Goal: Information Seeking & Learning: Understand process/instructions

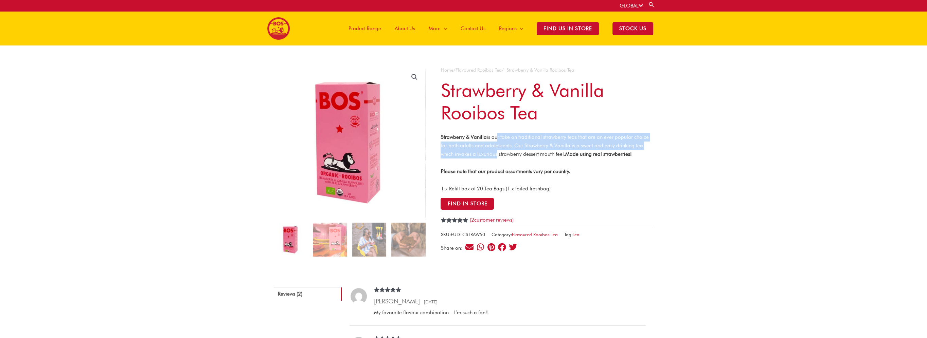
click at [495, 152] on p "Strawberry & Vanilla is our take on traditional strawberry teas that are an eve…" at bounding box center [547, 145] width 213 height 25
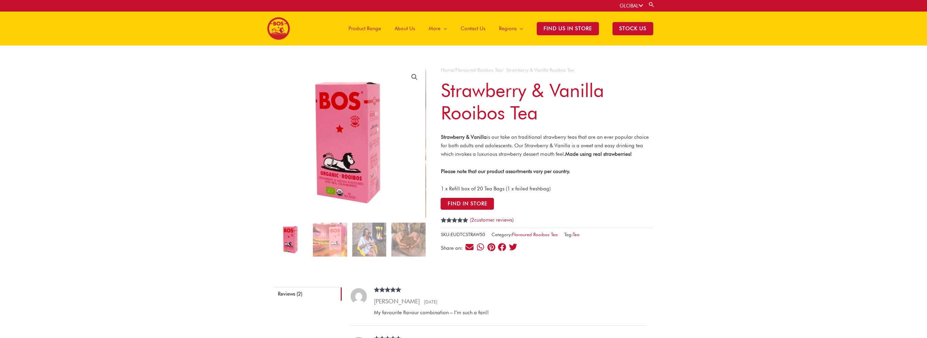
click at [492, 159] on div "Strawberry & Vanilla is our take on traditional strawberry teas that are an eve…" at bounding box center [547, 163] width 213 height 60
click at [371, 235] on img at bounding box center [369, 240] width 34 height 34
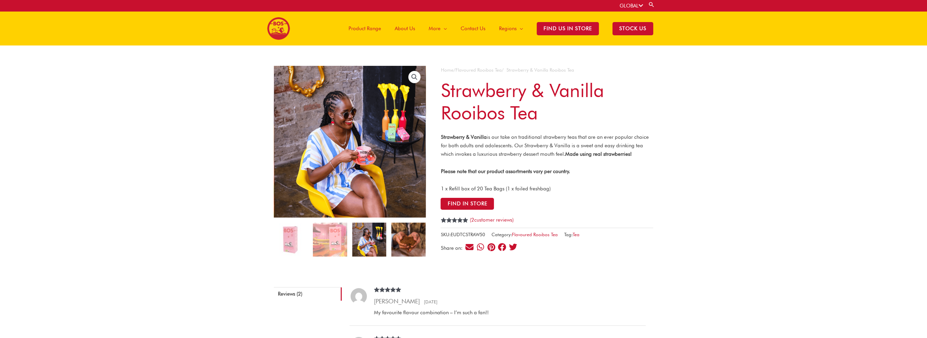
click at [416, 239] on img at bounding box center [408, 240] width 34 height 34
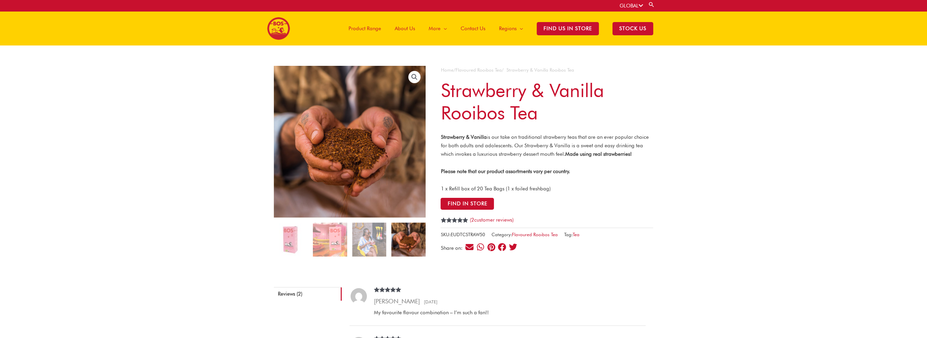
click at [415, 27] on span "About Us" at bounding box center [405, 28] width 20 height 20
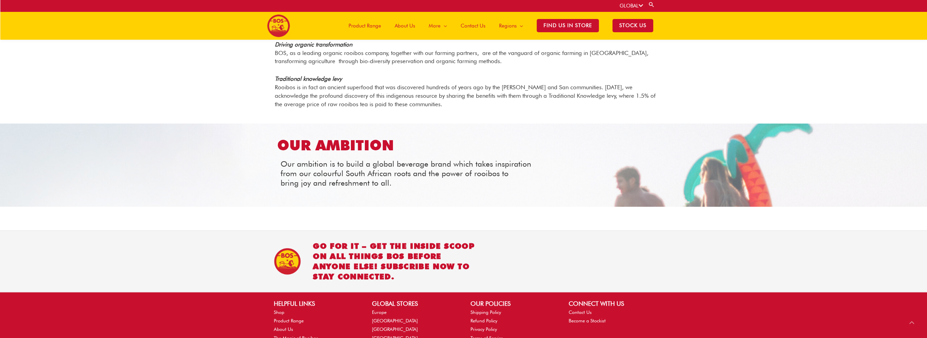
scroll to position [710, 0]
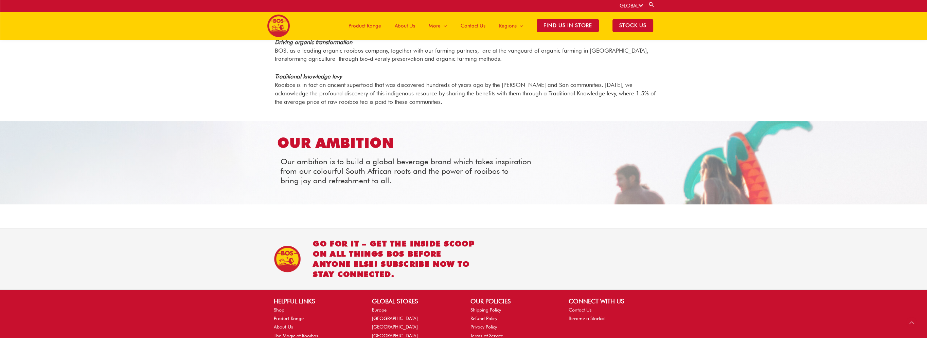
click at [375, 27] on span "Product Range" at bounding box center [365, 26] width 33 height 20
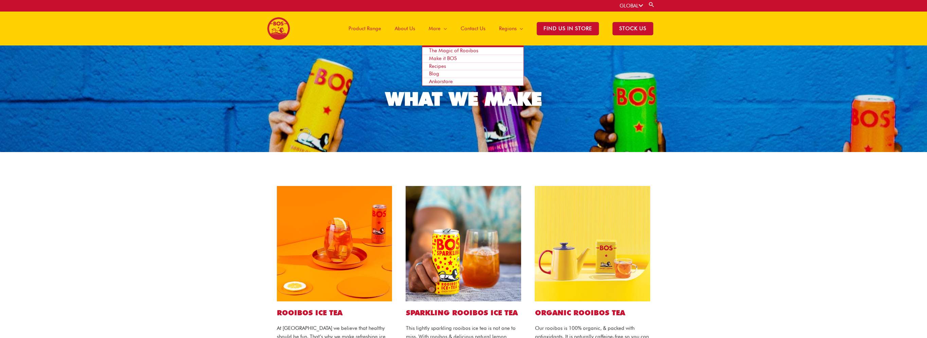
click at [438, 57] on span "Make it BOS" at bounding box center [443, 58] width 28 height 6
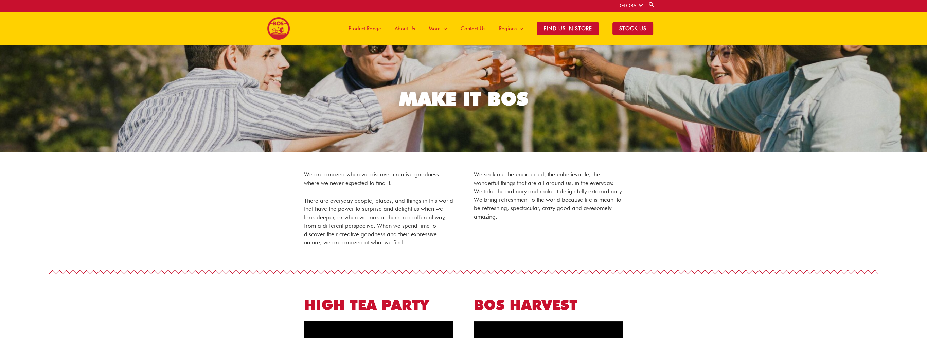
drag, startPoint x: 268, startPoint y: 145, endPoint x: 208, endPoint y: -35, distance: 190.5
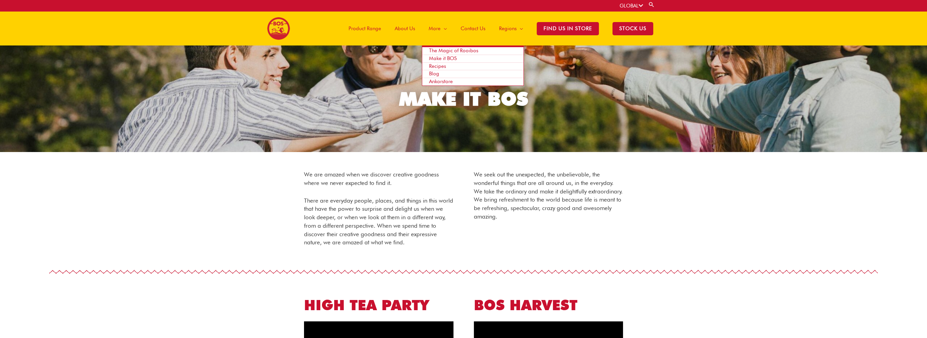
click at [437, 65] on span "Recipes" at bounding box center [437, 66] width 17 height 6
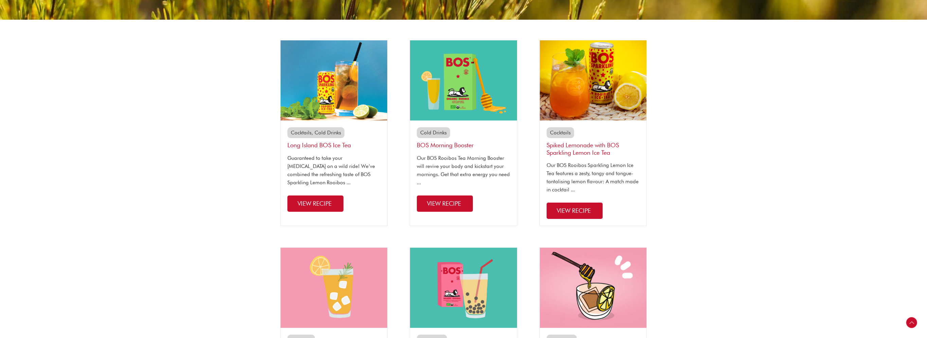
scroll to position [238, 0]
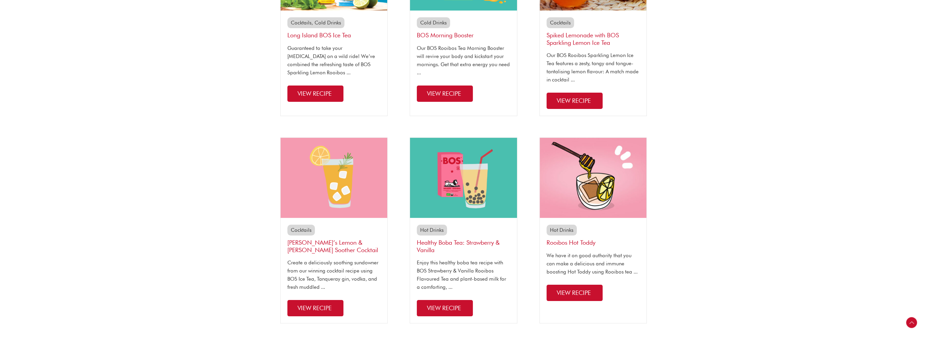
click at [474, 244] on link "Healthy Boba Tea: Strawberry & Vanilla" at bounding box center [458, 246] width 83 height 15
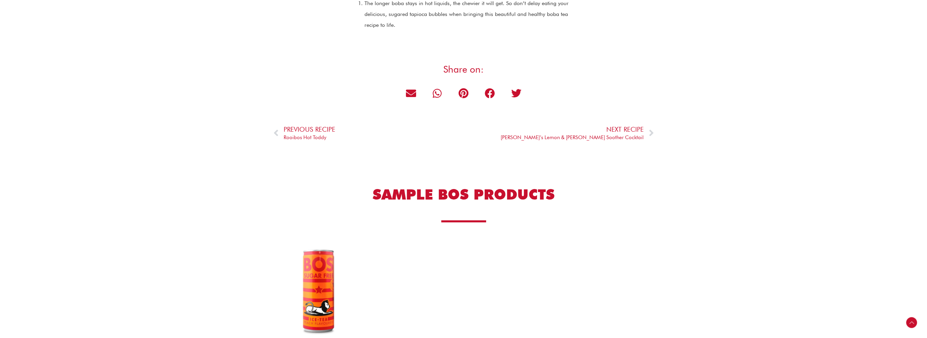
scroll to position [917, 0]
